Goal: Transaction & Acquisition: Subscribe to service/newsletter

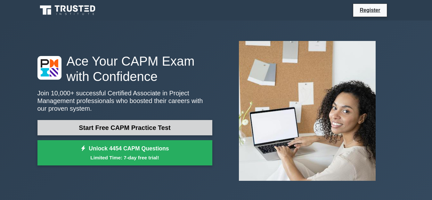
click at [185, 126] on link "Start Free CAPM Practice Test" at bounding box center [125, 127] width 175 height 15
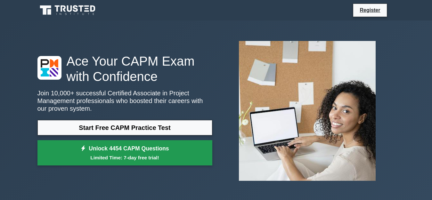
click at [154, 151] on link "Unlock 4454 CAPM Questions Limited Time: 7-day free trial!" at bounding box center [125, 153] width 175 height 26
